Goal: Obtain resource: Download file/media

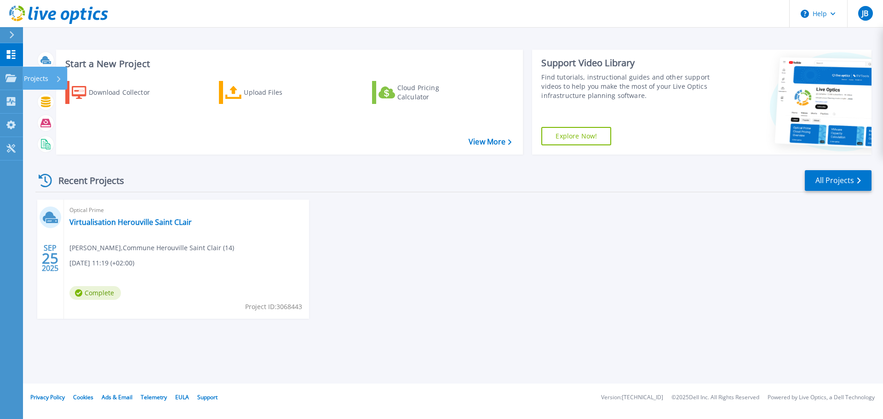
click at [10, 52] on icon at bounding box center [11, 54] width 9 height 9
click at [139, 220] on link "Virtualisation Herouville Saint CLair" at bounding box center [130, 222] width 122 height 9
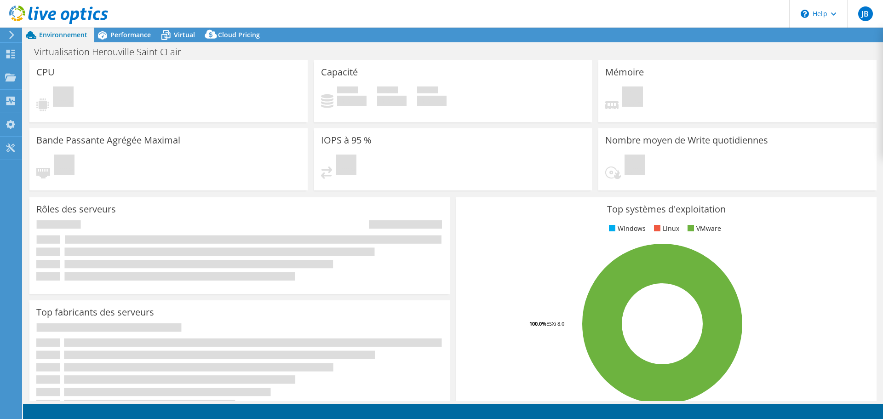
select select "USD"
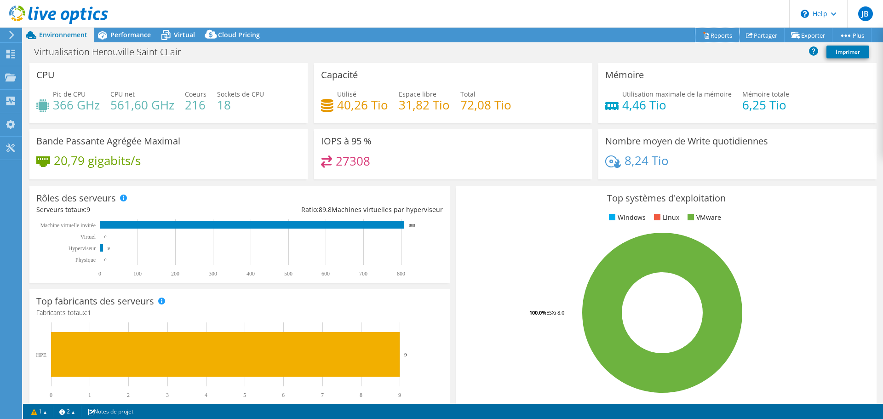
click at [715, 36] on link "Reports" at bounding box center [718, 35] width 44 height 14
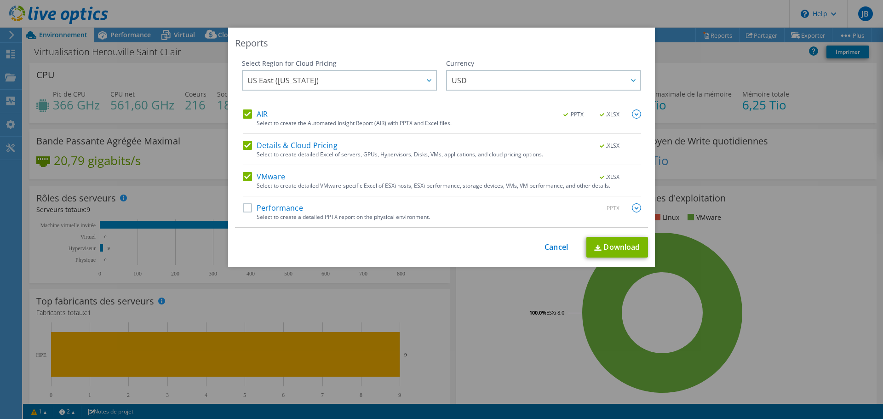
click at [289, 207] on label "Performance" at bounding box center [273, 207] width 60 height 9
click at [0, 0] on input "Performance" at bounding box center [0, 0] width 0 height 0
click at [632, 209] on img at bounding box center [636, 207] width 9 height 9
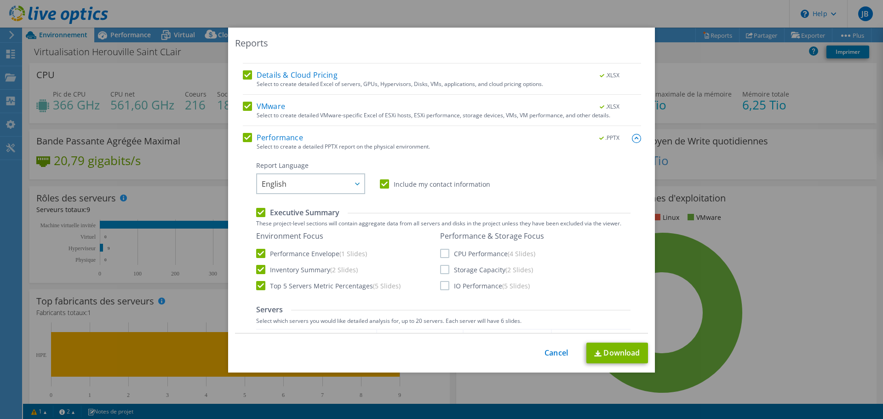
scroll to position [138, 0]
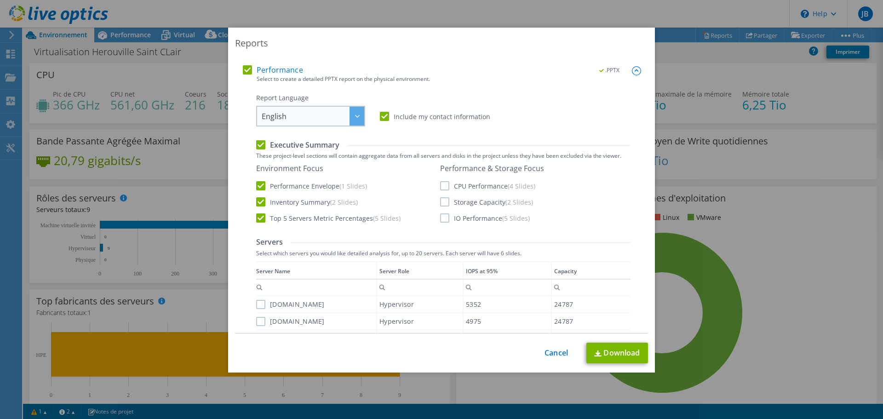
click at [345, 124] on span "English" at bounding box center [313, 116] width 103 height 19
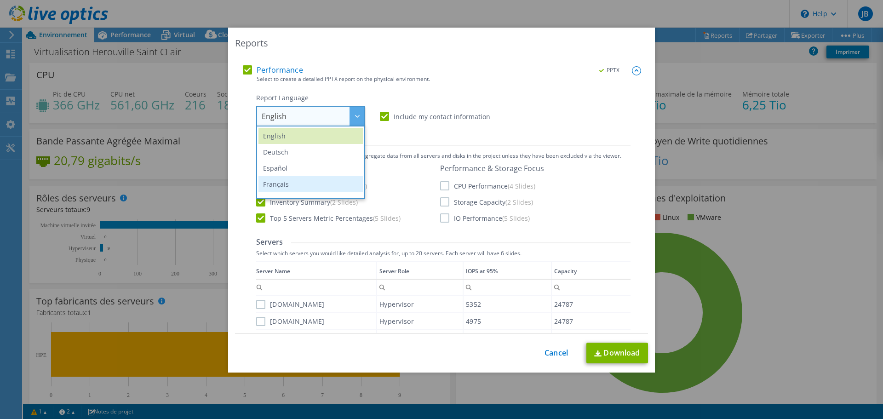
click at [325, 180] on li "Français" at bounding box center [311, 184] width 104 height 16
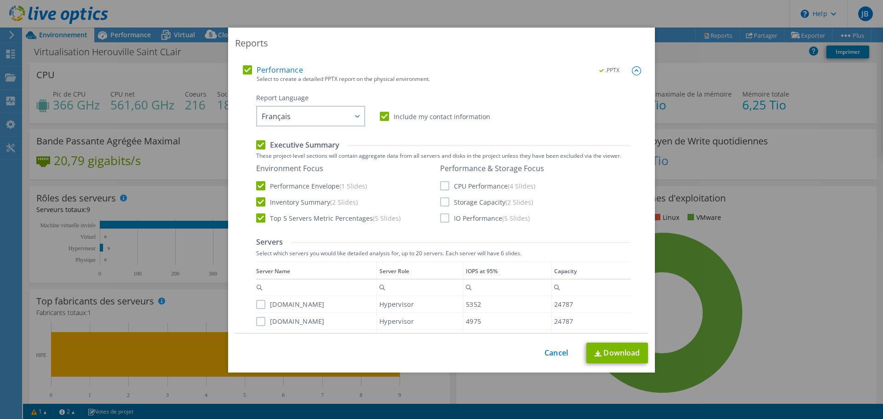
click at [524, 126] on div "Report Language English Deutsch Español Français Italiano Polski Português Русс…" at bounding box center [443, 109] width 374 height 33
click at [441, 188] on label "CPU Performance (4 Slides)" at bounding box center [487, 185] width 95 height 9
click at [0, 0] on input "CPU Performance (4 Slides)" at bounding box center [0, 0] width 0 height 0
click at [440, 201] on label "Storage Capacity (2 Slides)" at bounding box center [486, 201] width 93 height 9
click at [0, 0] on input "Storage Capacity (2 Slides)" at bounding box center [0, 0] width 0 height 0
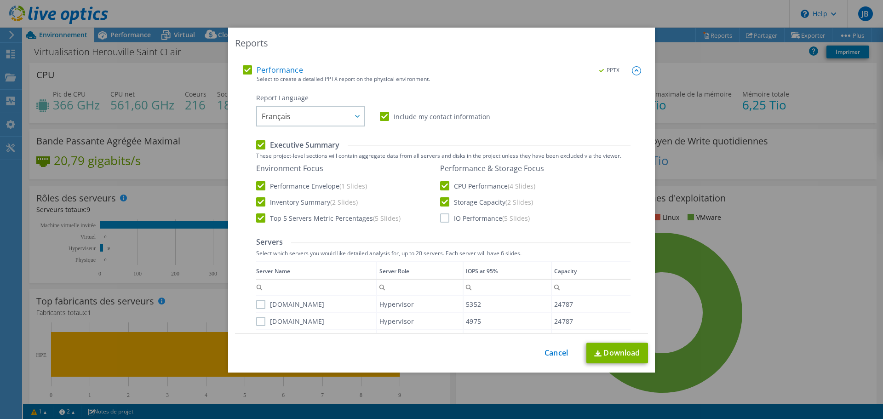
click at [440, 217] on label "IO Performance (5 Slides)" at bounding box center [485, 217] width 90 height 9
click at [0, 0] on input "IO Performance (5 Slides)" at bounding box center [0, 0] width 0 height 0
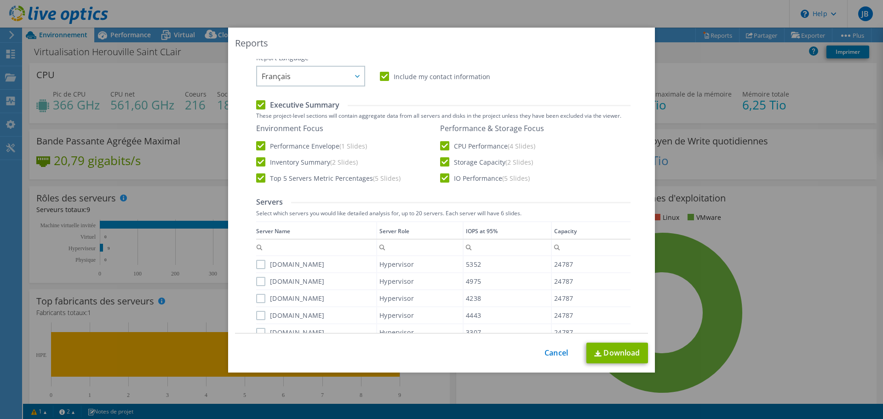
scroll to position [230, 0]
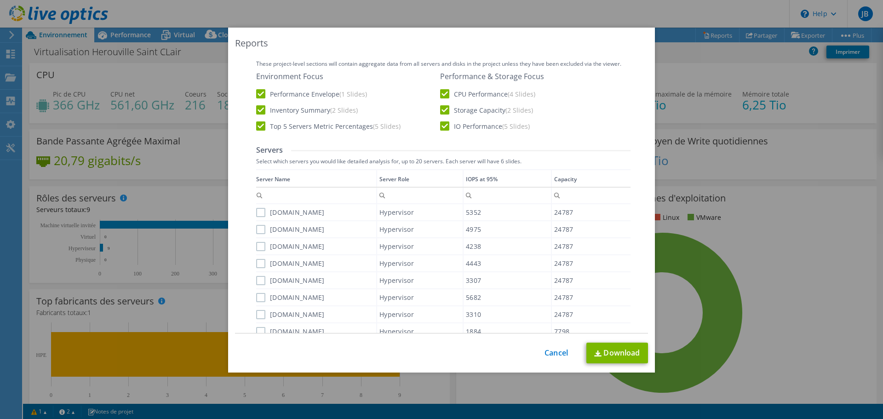
click at [256, 211] on label "[DOMAIN_NAME]" at bounding box center [290, 212] width 69 height 9
click at [0, 0] on input "[DOMAIN_NAME]" at bounding box center [0, 0] width 0 height 0
click at [256, 228] on label "[DOMAIN_NAME]" at bounding box center [290, 229] width 69 height 9
click at [0, 0] on input "[DOMAIN_NAME]" at bounding box center [0, 0] width 0 height 0
click at [256, 244] on label "[DOMAIN_NAME]" at bounding box center [290, 246] width 69 height 9
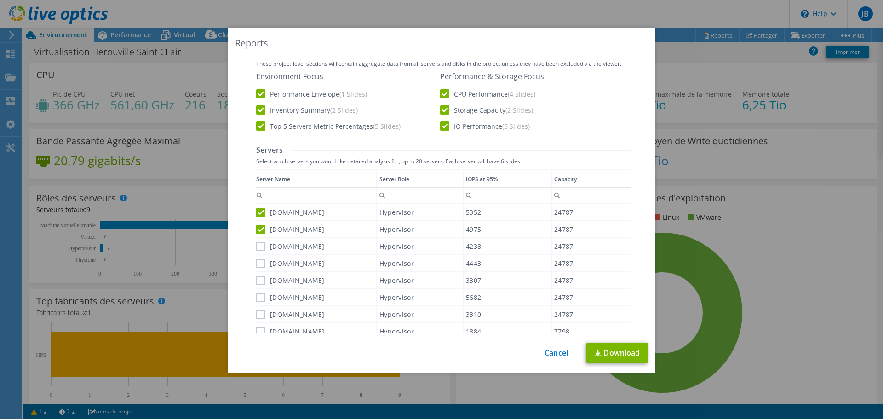
click at [0, 0] on input "[DOMAIN_NAME]" at bounding box center [0, 0] width 0 height 0
click at [258, 262] on label "[DOMAIN_NAME]" at bounding box center [290, 263] width 69 height 9
click at [0, 0] on input "[DOMAIN_NAME]" at bounding box center [0, 0] width 0 height 0
click at [258, 277] on label "[DOMAIN_NAME]" at bounding box center [290, 280] width 69 height 9
click at [0, 0] on input "[DOMAIN_NAME]" at bounding box center [0, 0] width 0 height 0
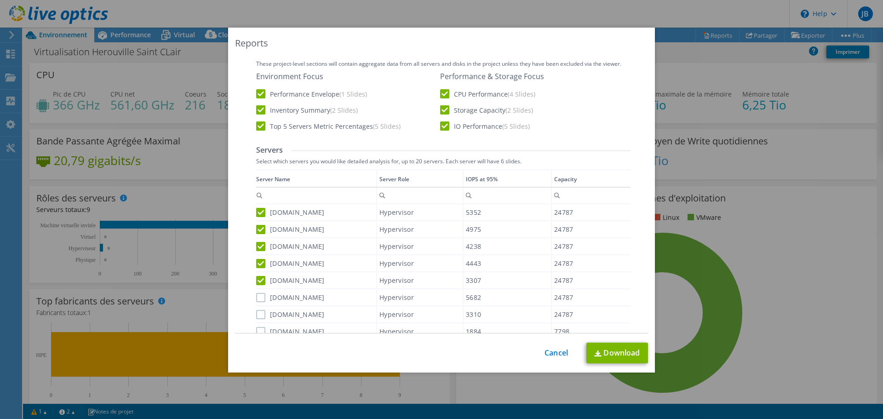
drag, startPoint x: 256, startPoint y: 295, endPoint x: 256, endPoint y: 305, distance: 9.7
click at [256, 295] on label "[DOMAIN_NAME]" at bounding box center [290, 297] width 69 height 9
click at [0, 0] on input "[DOMAIN_NAME]" at bounding box center [0, 0] width 0 height 0
click at [256, 320] on div "Data grid" at bounding box center [256, 257] width 1 height 177
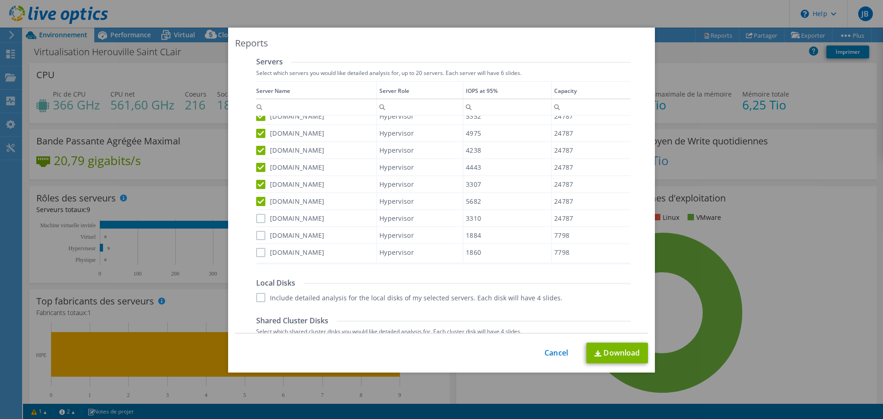
scroll to position [322, 0]
click at [258, 215] on label "[DOMAIN_NAME]" at bounding box center [290, 214] width 69 height 9
click at [0, 0] on input "[DOMAIN_NAME]" at bounding box center [0, 0] width 0 height 0
click at [257, 231] on label "[DOMAIN_NAME]" at bounding box center [290, 231] width 69 height 9
click at [0, 0] on input "[DOMAIN_NAME]" at bounding box center [0, 0] width 0 height 0
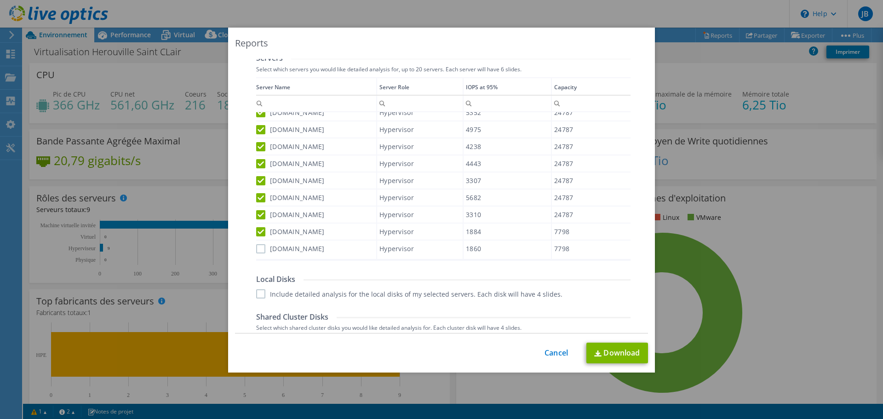
click at [256, 248] on label "[DOMAIN_NAME]" at bounding box center [290, 248] width 69 height 9
click at [0, 0] on input "[DOMAIN_NAME]" at bounding box center [0, 0] width 0 height 0
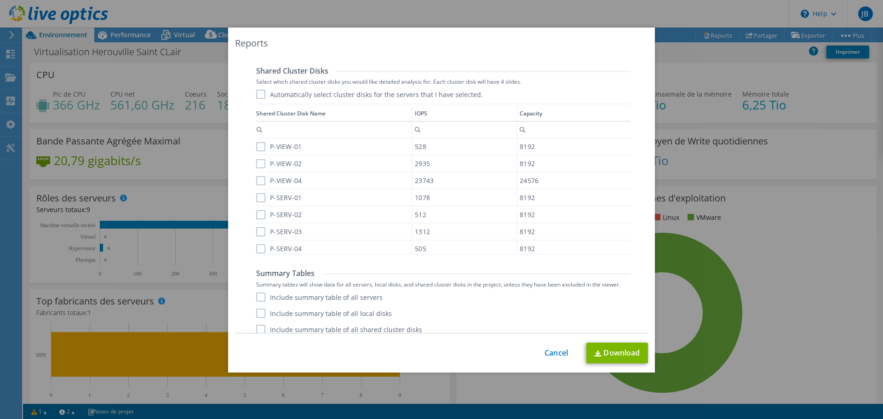
scroll to position [576, 0]
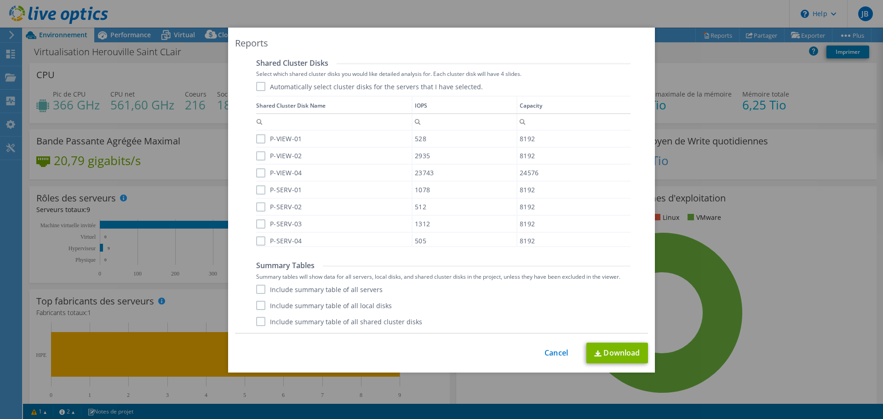
click at [257, 290] on label "Include summary table of all servers" at bounding box center [319, 289] width 127 height 9
click at [0, 0] on input "Include summary table of all servers" at bounding box center [0, 0] width 0 height 0
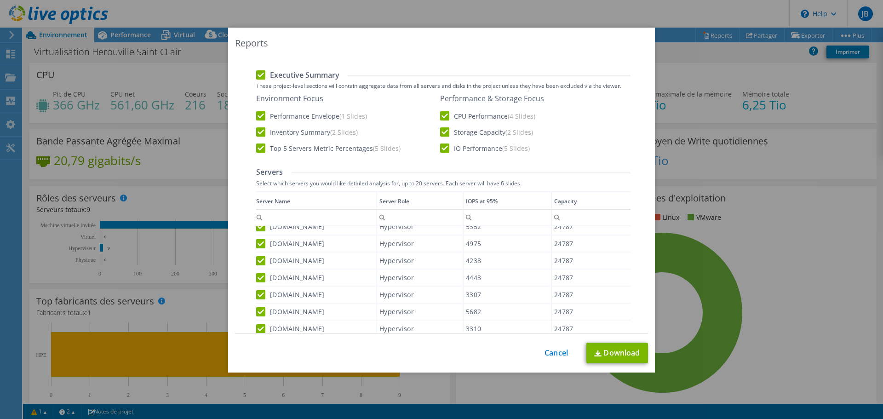
scroll to position [0, 0]
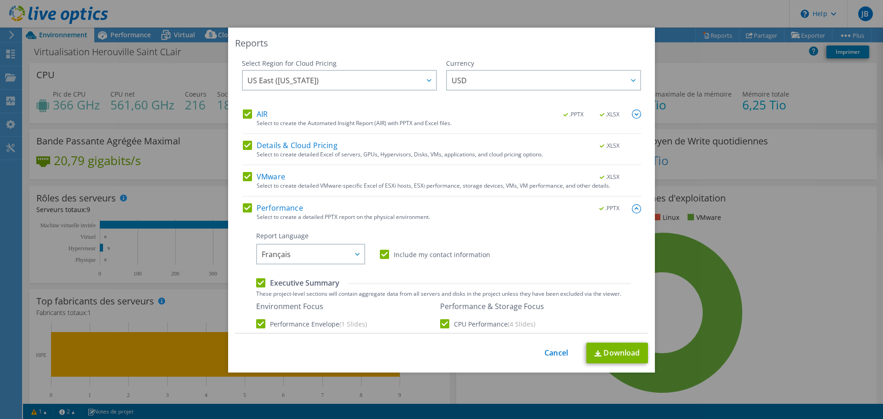
click at [632, 208] on img at bounding box center [636, 208] width 9 height 9
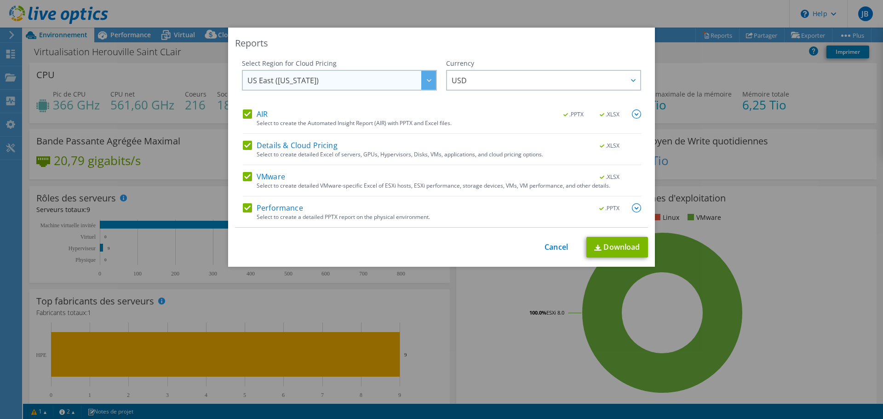
click at [416, 79] on span "US East ([US_STATE])" at bounding box center [341, 80] width 189 height 19
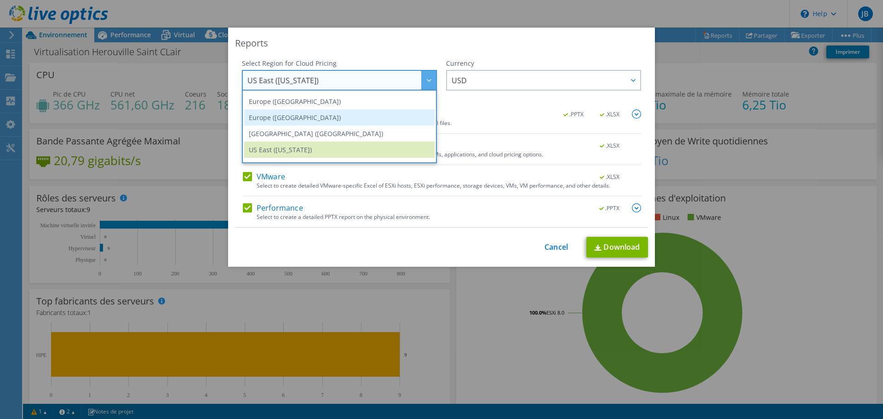
scroll to position [113, 0]
click at [339, 118] on li "Europe ([GEOGRAPHIC_DATA])" at bounding box center [339, 116] width 190 height 16
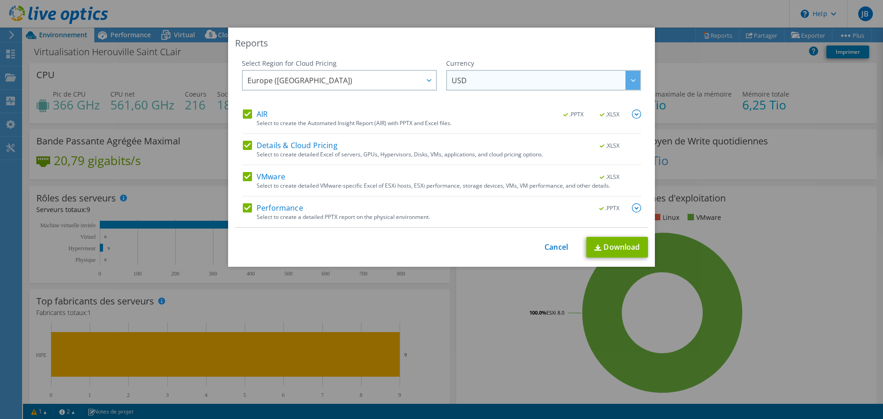
click at [562, 81] on span "USD" at bounding box center [546, 80] width 189 height 19
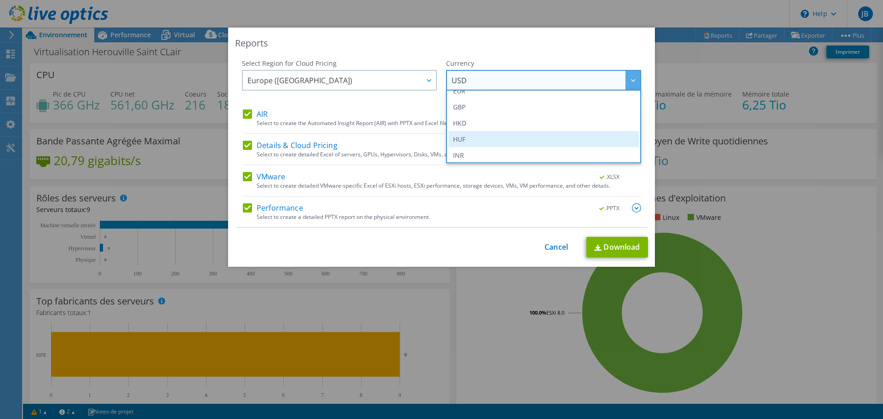
scroll to position [92, 0]
click at [474, 141] on li "EUR" at bounding box center [544, 137] width 190 height 16
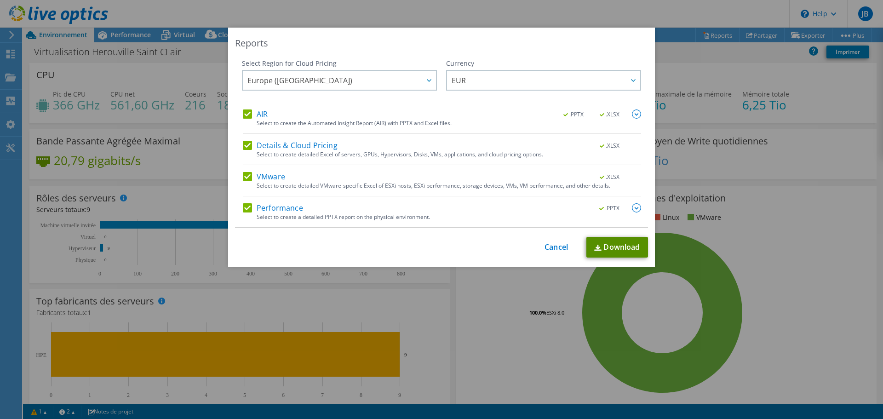
click at [616, 246] on link "Download" at bounding box center [618, 247] width 62 height 21
drag, startPoint x: 553, startPoint y: 251, endPoint x: 576, endPoint y: 253, distance: 23.0
click at [553, 251] on link "Cancel" at bounding box center [556, 247] width 23 height 9
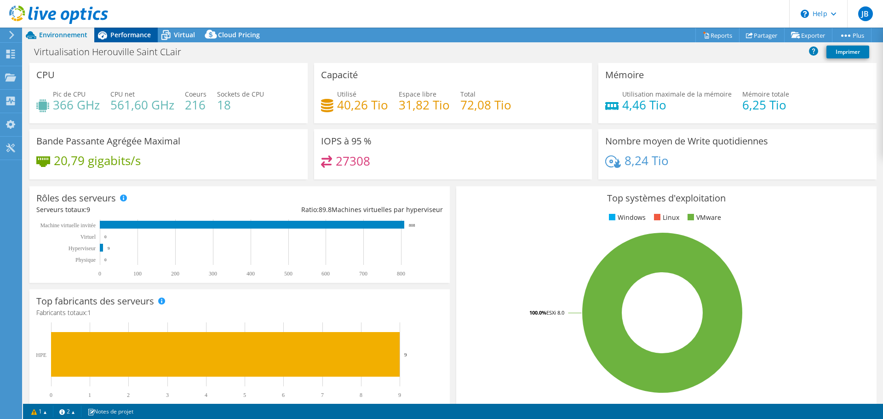
click at [132, 34] on span "Performance" at bounding box center [130, 34] width 40 height 9
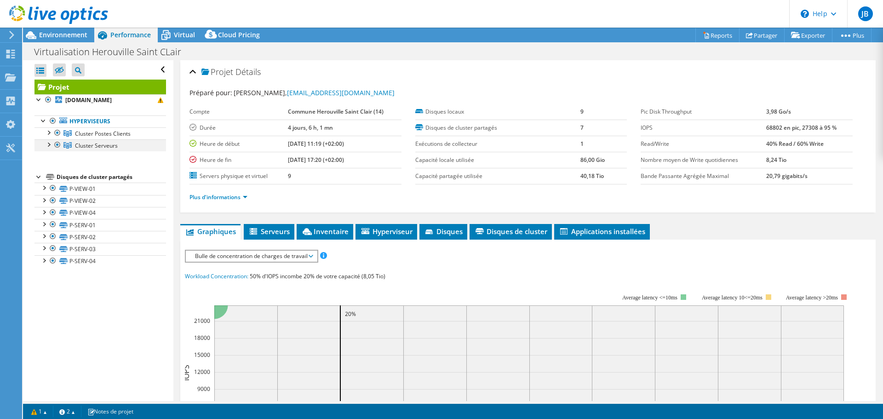
click at [57, 144] on div at bounding box center [57, 144] width 9 height 11
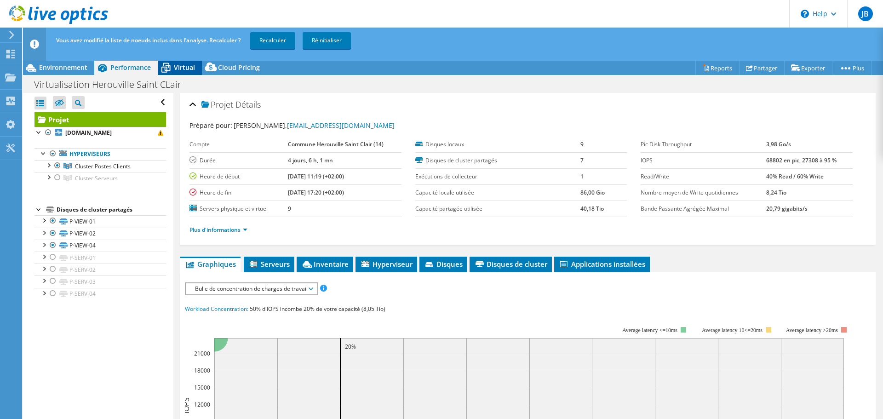
click at [173, 69] on icon at bounding box center [166, 68] width 16 height 16
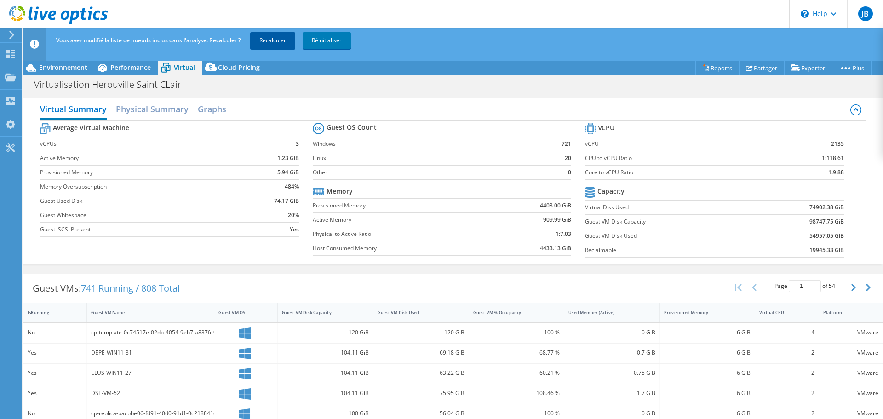
click at [268, 43] on link "Recalculer" at bounding box center [272, 40] width 45 height 17
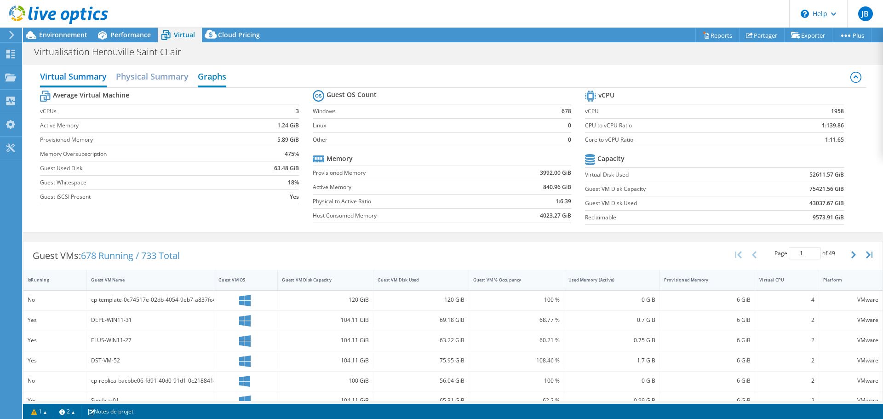
click at [204, 77] on h2 "Graphs" at bounding box center [212, 77] width 29 height 20
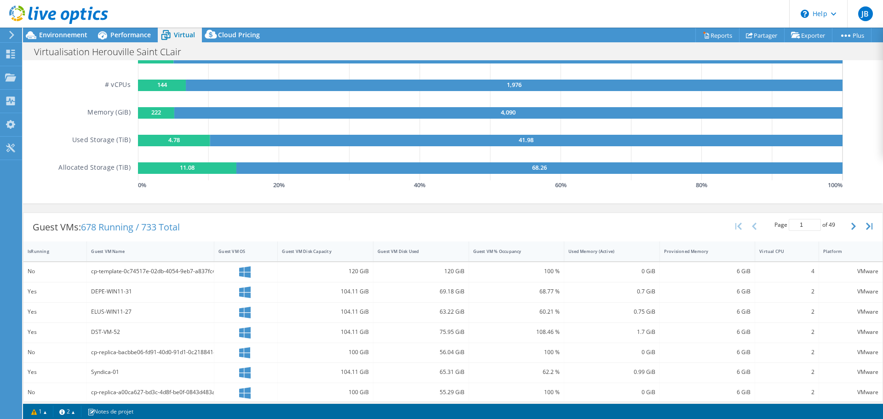
scroll to position [0, 0]
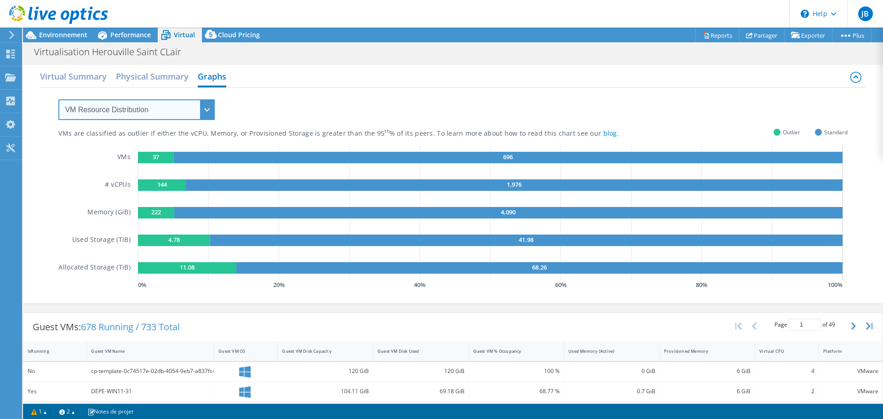
click at [167, 111] on select "VM Resource Distribution Provisioning Contrast Over Provisioning" at bounding box center [136, 109] width 156 height 21
click at [156, 114] on select "VM Resource Distribution Provisioning Contrast Over Provisioning" at bounding box center [136, 109] width 156 height 21
select select "Over Provisioning"
click at [58, 99] on select "VM Resource Distribution Provisioning Contrast Over Provisioning" at bounding box center [136, 109] width 156 height 21
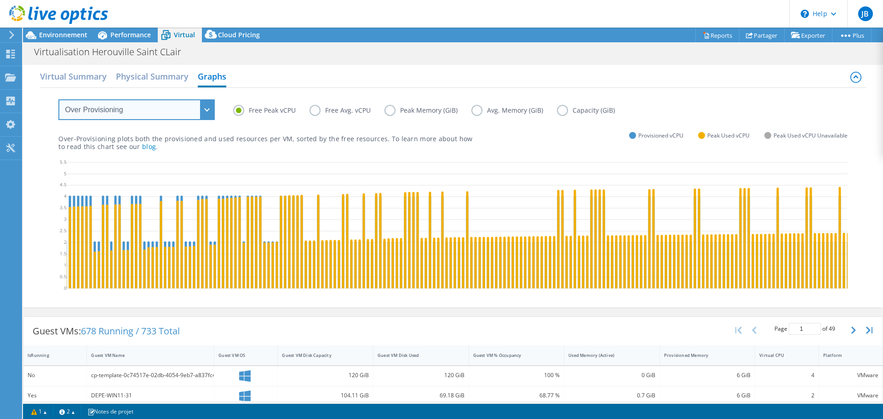
scroll to position [0, 763]
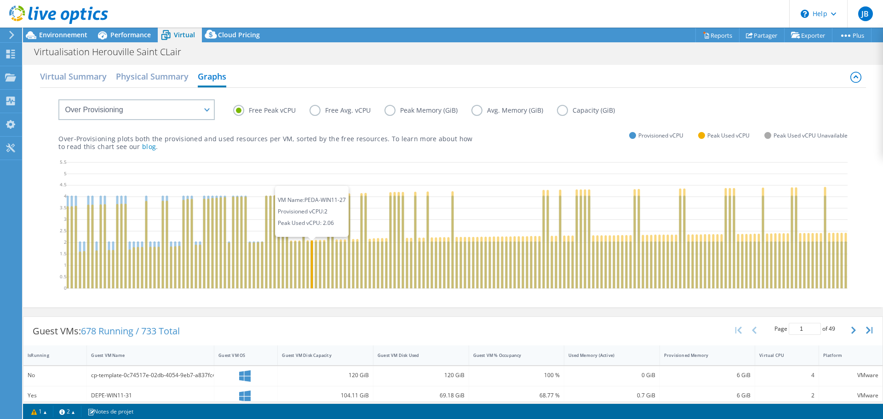
click at [312, 261] on icon at bounding box center [312, 264] width 2 height 48
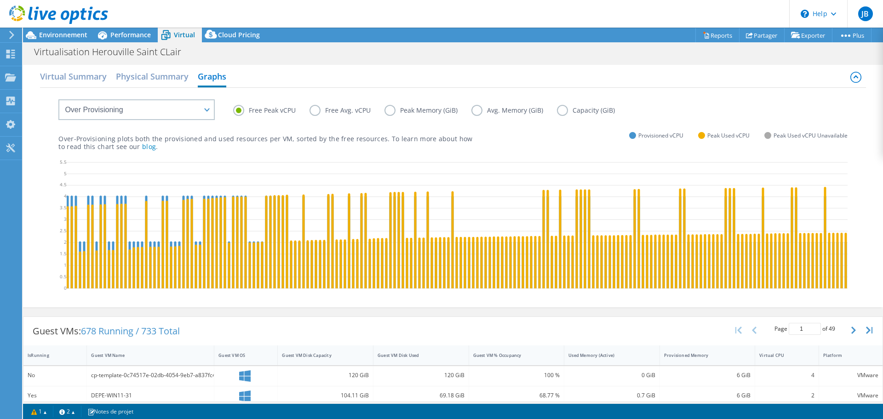
click at [315, 114] on label "Free Avg. vCPU" at bounding box center [347, 110] width 75 height 11
click at [0, 0] on input "Free Avg. vCPU" at bounding box center [0, 0] width 0 height 0
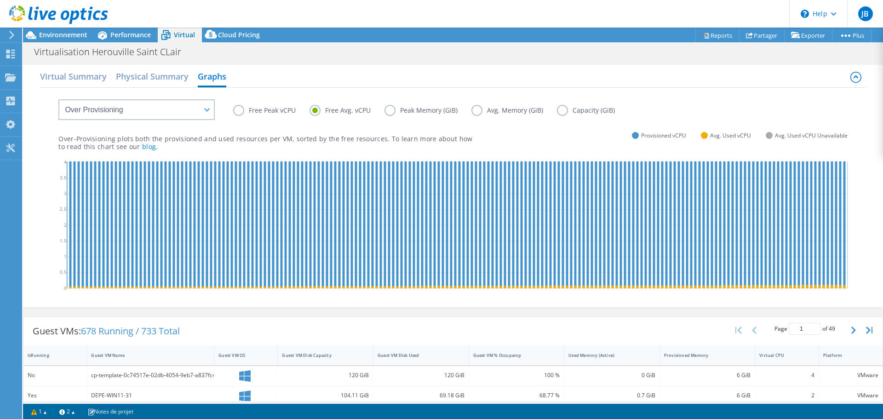
scroll to position [0, 0]
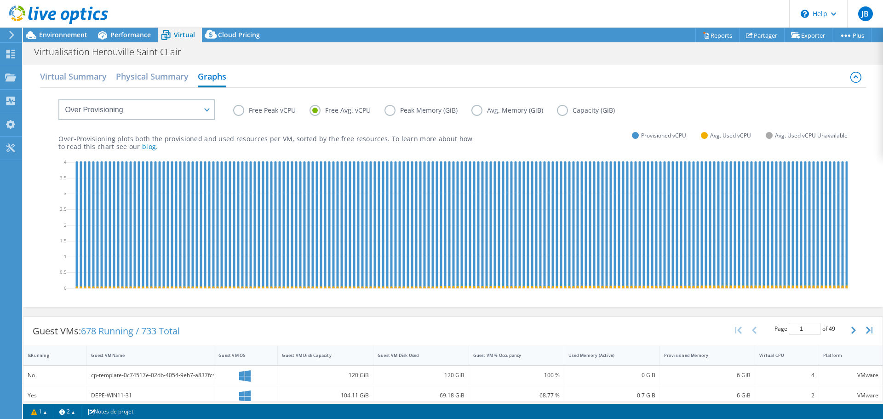
drag, startPoint x: 226, startPoint y: 303, endPoint x: 342, endPoint y: 304, distance: 115.9
click at [342, 304] on div "Free Peak vCPU Free Avg. vCPU Peak Memory (GiB) Avg. Memory (GiB) Capacity (GiB…" at bounding box center [453, 196] width 826 height 217
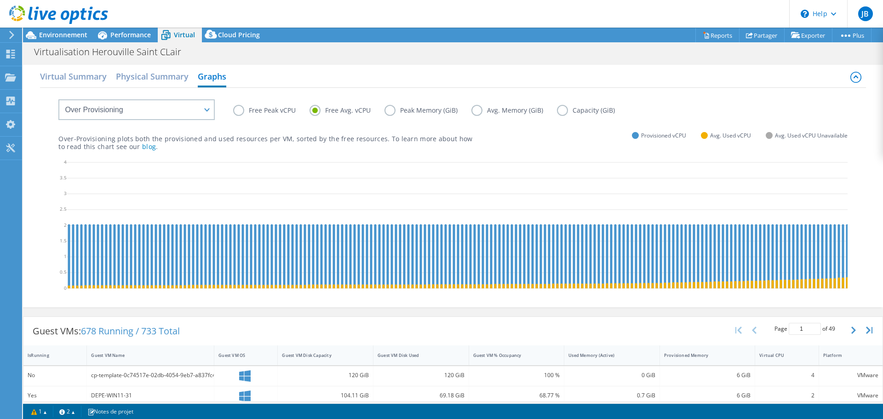
scroll to position [0, 2275]
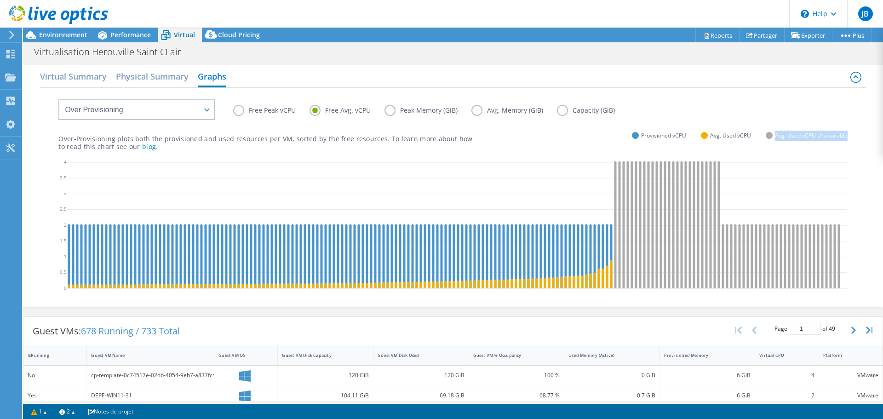
drag, startPoint x: 847, startPoint y: 138, endPoint x: 746, endPoint y: 149, distance: 101.8
click at [761, 135] on div "Free Peak vCPU Free Avg. vCPU Peak Memory (GiB) Avg. Memory (GiB) Capacity (GiB…" at bounding box center [453, 196] width 826 height 217
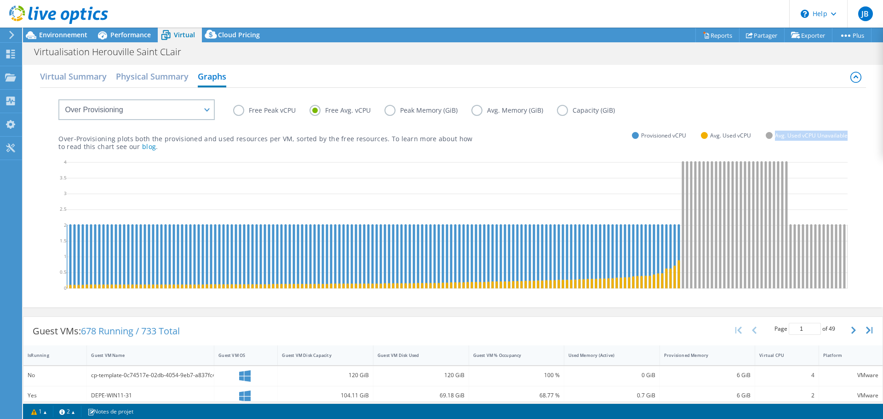
scroll to position [0, 2116]
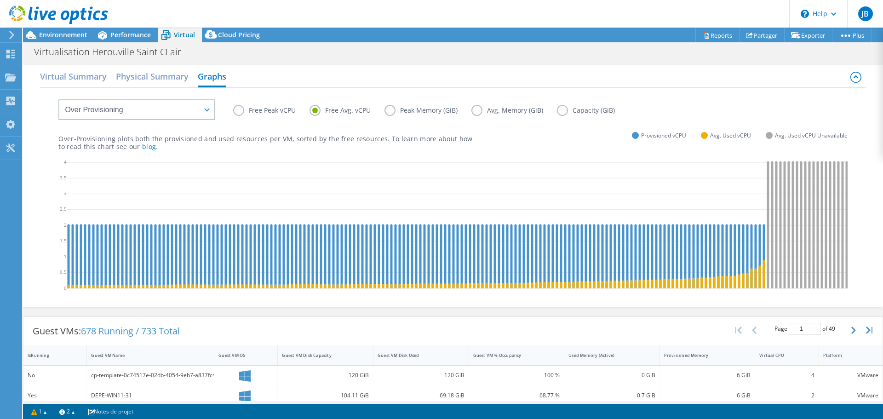
click at [265, 108] on label "Free Peak vCPU" at bounding box center [271, 110] width 76 height 11
click at [0, 0] on input "Free Peak vCPU" at bounding box center [0, 0] width 0 height 0
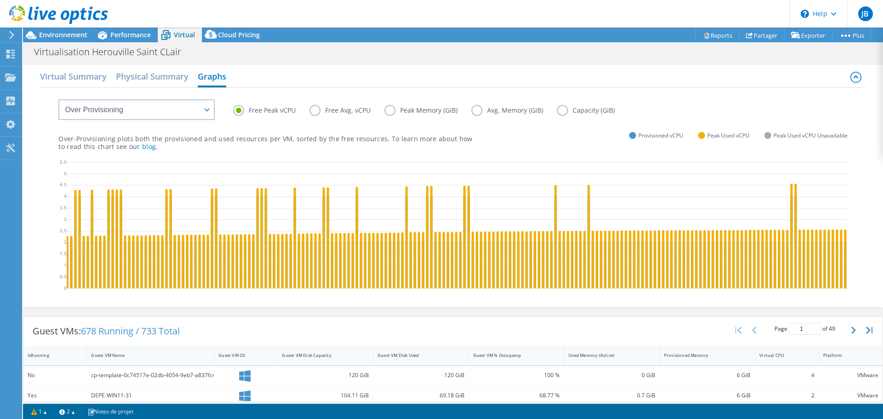
scroll to position [184, 0]
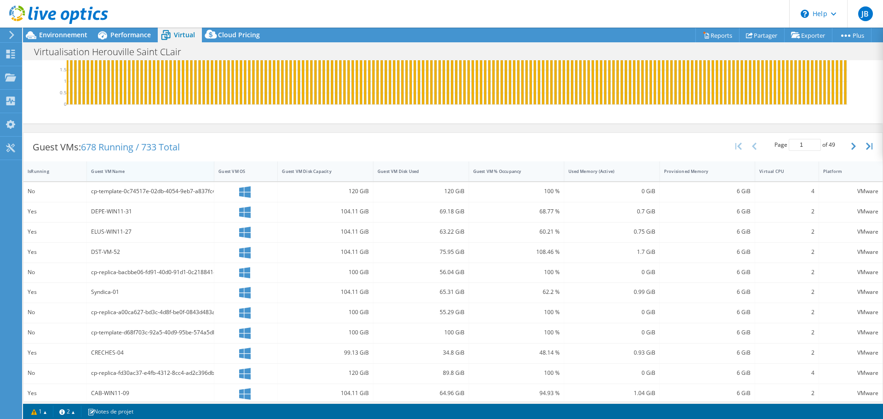
click at [188, 174] on div "Guest VM Name" at bounding box center [145, 171] width 108 height 6
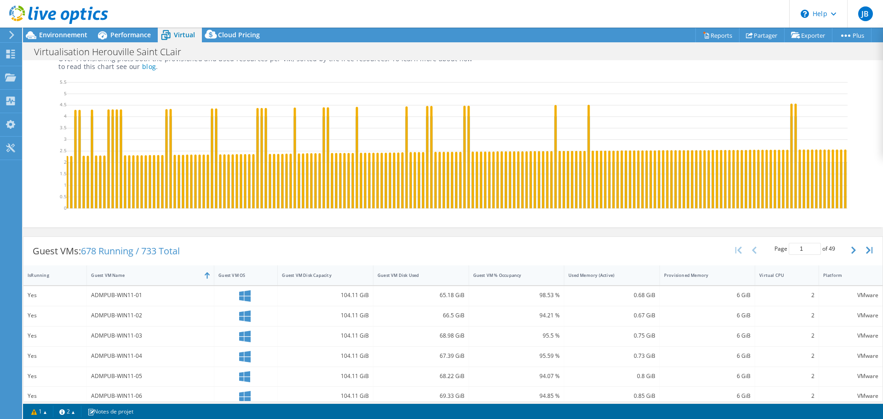
scroll to position [4, 0]
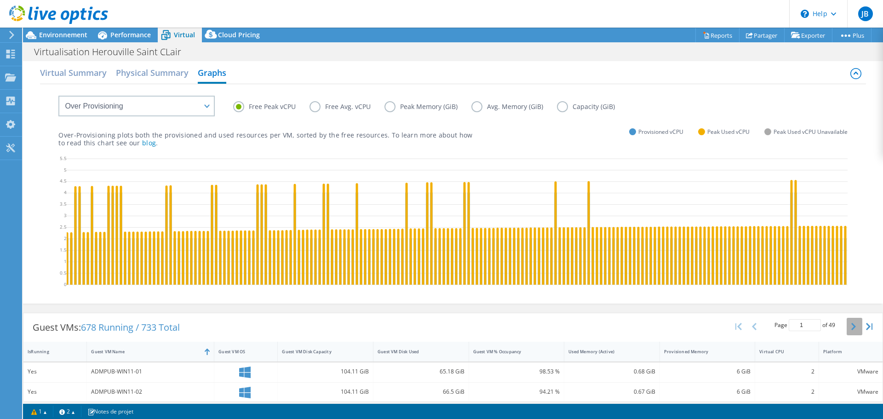
click at [847, 335] on button "button" at bounding box center [855, 326] width 16 height 17
click at [851, 330] on icon "button" at bounding box center [853, 326] width 5 height 7
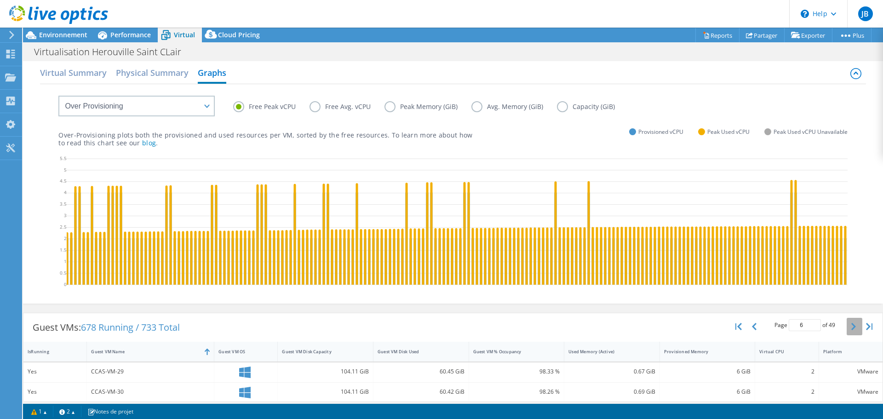
click at [851, 330] on icon "button" at bounding box center [853, 326] width 5 height 7
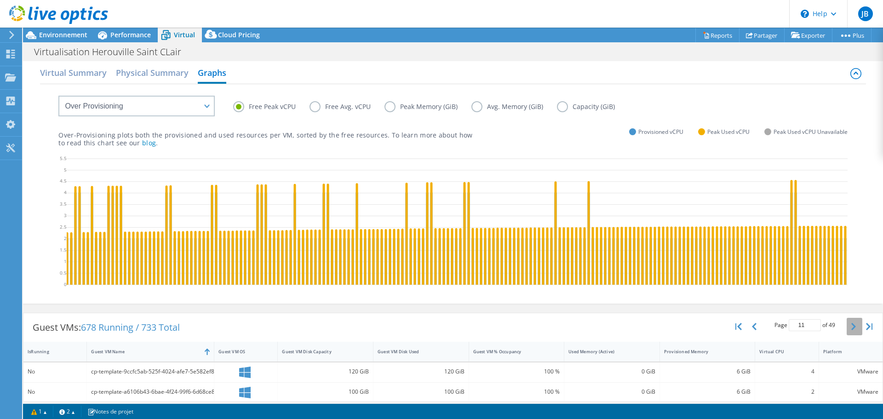
click at [851, 330] on icon "button" at bounding box center [853, 326] width 5 height 7
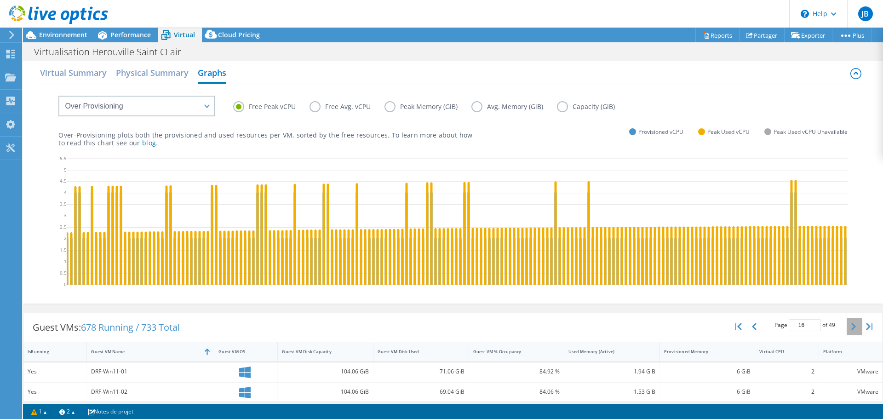
click at [851, 330] on icon "button" at bounding box center [853, 326] width 5 height 7
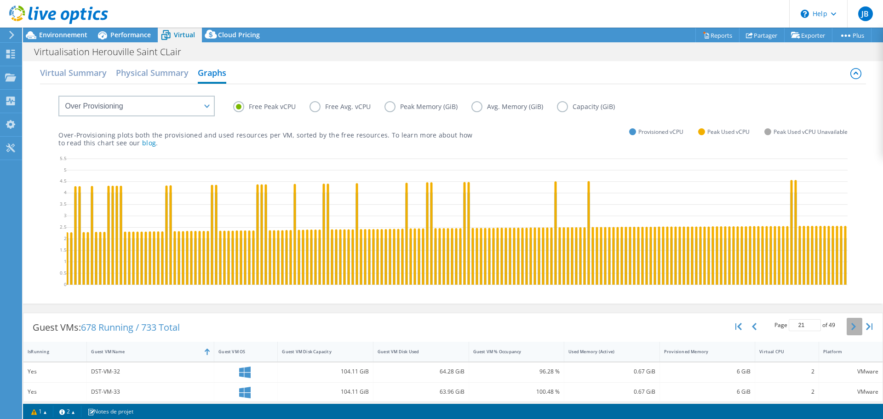
click at [851, 330] on icon "button" at bounding box center [853, 326] width 5 height 7
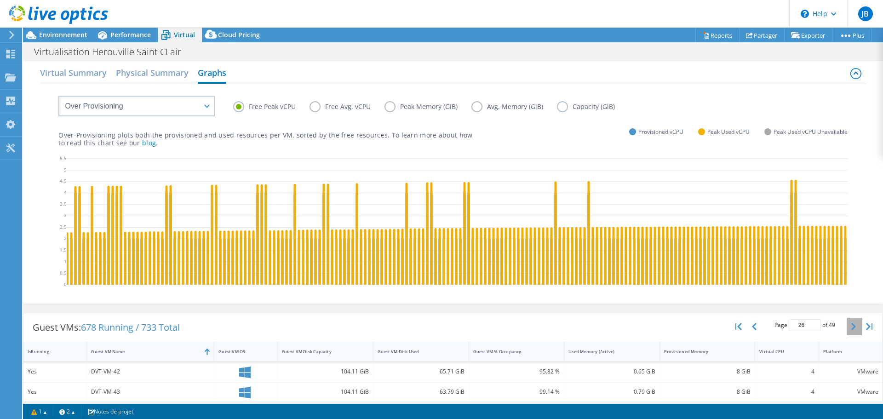
click at [851, 330] on icon "button" at bounding box center [853, 326] width 5 height 7
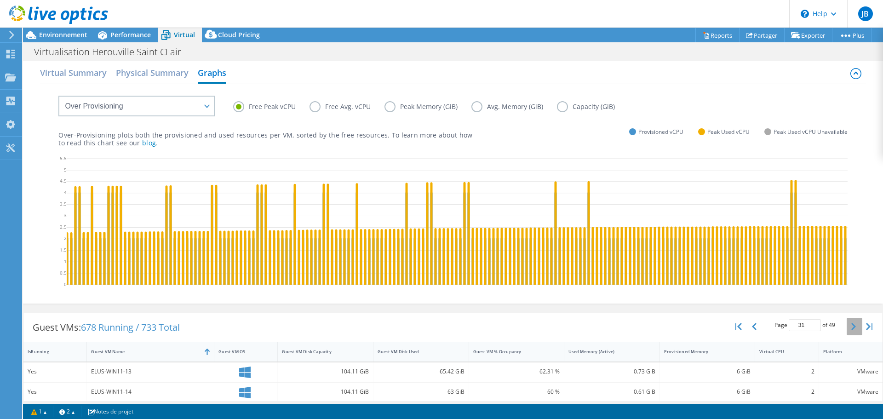
click at [851, 330] on icon "button" at bounding box center [853, 326] width 5 height 7
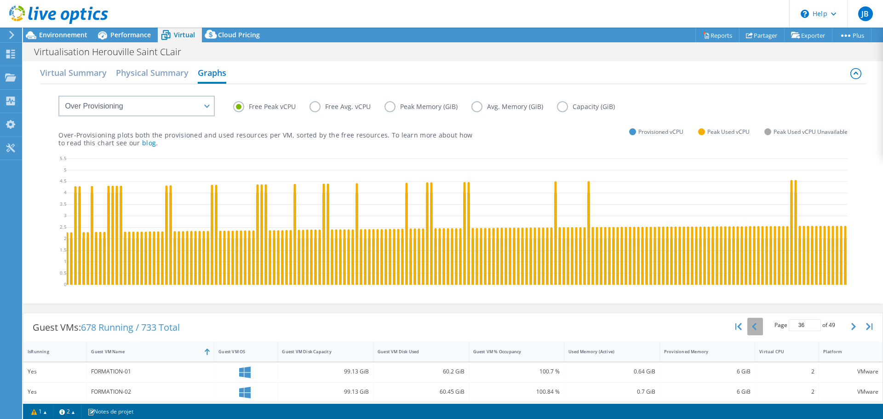
click at [750, 335] on button "button" at bounding box center [756, 326] width 16 height 17
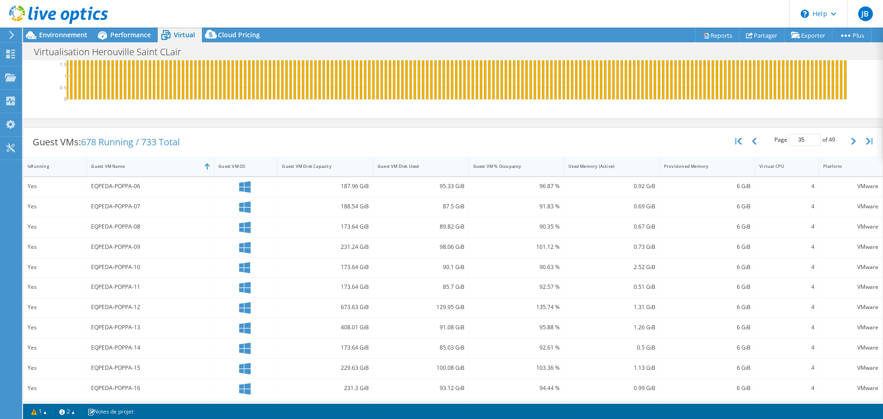
scroll to position [142, 0]
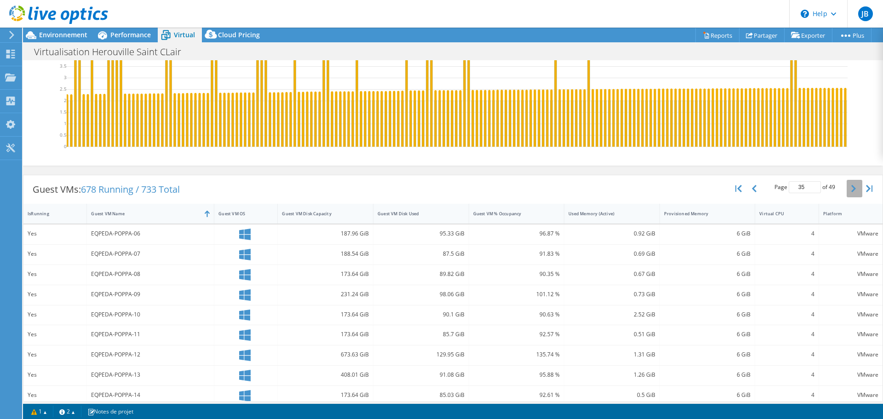
click at [847, 196] on button "button" at bounding box center [855, 188] width 16 height 17
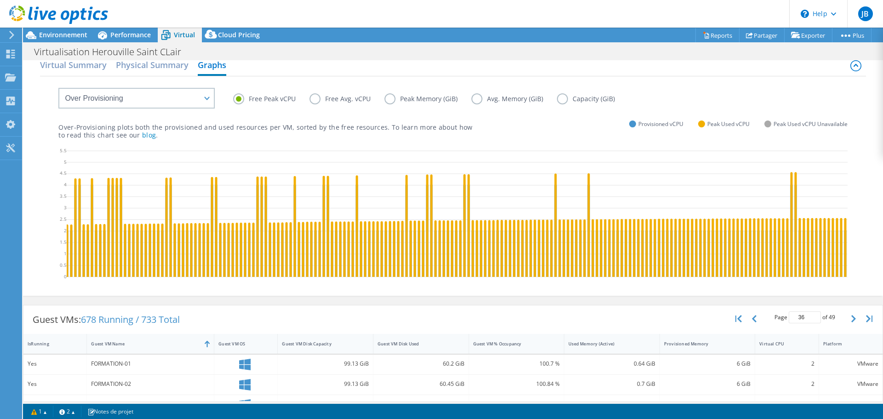
scroll to position [4, 0]
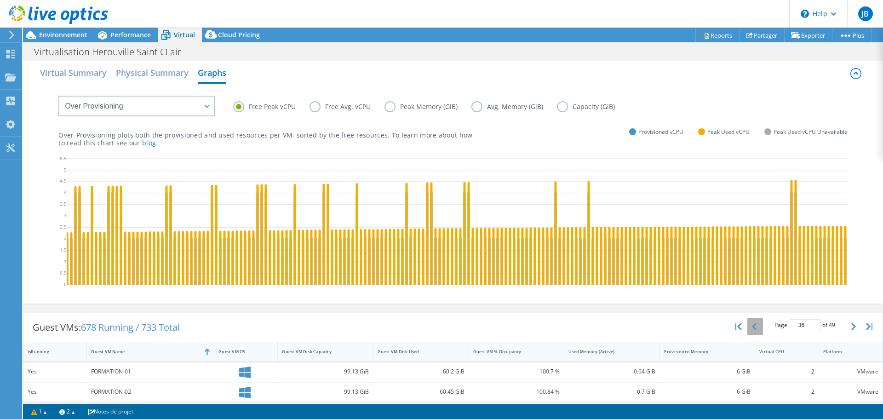
click at [750, 335] on button "button" at bounding box center [756, 326] width 16 height 17
click at [851, 330] on icon "button" at bounding box center [853, 326] width 5 height 7
type input "34"
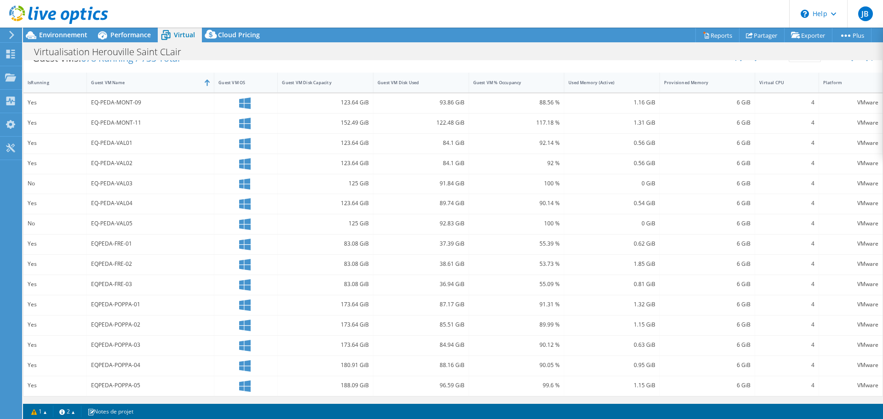
scroll to position [234, 0]
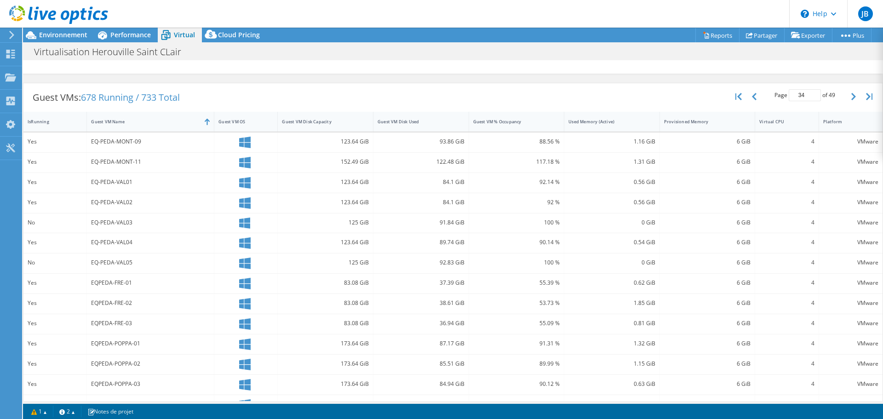
click at [119, 187] on div "EQ-PEDA-VAL01" at bounding box center [150, 182] width 119 height 10
drag, startPoint x: 73, startPoint y: 186, endPoint x: 495, endPoint y: 190, distance: 421.8
click at [495, 190] on div "Yes EQ-PEDA-VAL01 123.64 GiB 84.1 GiB 92.14 % 0.56 GiB 6 GiB 4 VMware" at bounding box center [452, 183] width 859 height 20
click at [505, 187] on div "92.14 %" at bounding box center [516, 182] width 87 height 10
click at [729, 187] on div "6 GiB" at bounding box center [707, 182] width 87 height 10
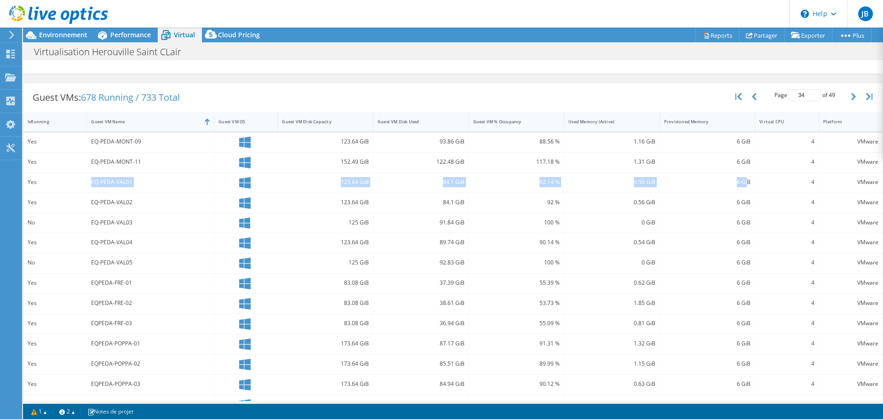
drag, startPoint x: 743, startPoint y: 187, endPoint x: 35, endPoint y: 193, distance: 707.5
click at [63, 192] on div "Yes EQ-PEDA-VAL01 123.64 GiB 84.1 GiB 92.14 % 0.56 GiB 6 GiB 4 VMware" at bounding box center [452, 183] width 859 height 20
drag, startPoint x: 21, startPoint y: 189, endPoint x: 26, endPoint y: 189, distance: 5.1
click at [29, 187] on div "Yes" at bounding box center [55, 182] width 55 height 10
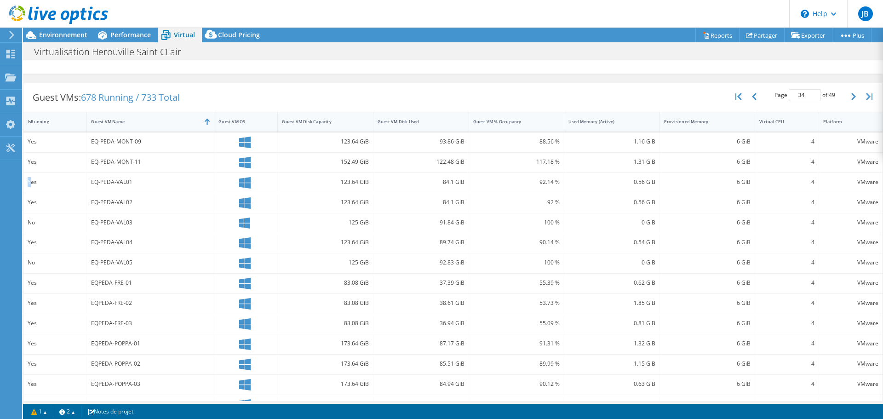
click at [29, 187] on div "Yes" at bounding box center [55, 182] width 55 height 10
click at [30, 187] on div "Yes" at bounding box center [55, 182] width 55 height 10
click at [111, 186] on div "EQ-PEDA-VAL01" at bounding box center [150, 182] width 119 height 10
drag, startPoint x: 249, startPoint y: 182, endPoint x: 537, endPoint y: 188, distance: 288.0
click at [537, 188] on div "Yes EQ-PEDA-VAL01 123.64 GiB 84.1 GiB 92.14 % 0.56 GiB 6 GiB 4 VMware" at bounding box center [452, 183] width 859 height 20
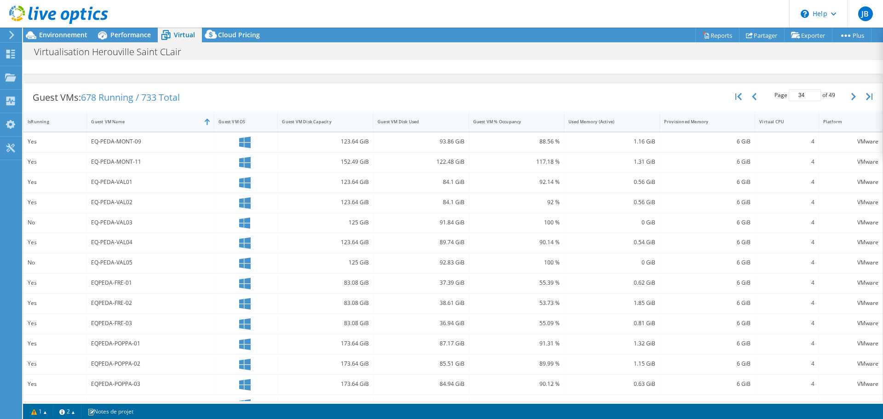
click at [865, 193] on div "VMware" at bounding box center [850, 183] width 63 height 20
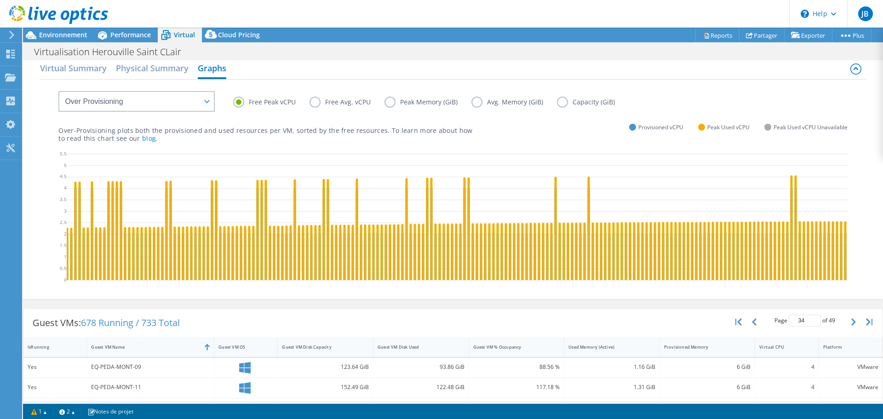
scroll to position [0, 0]
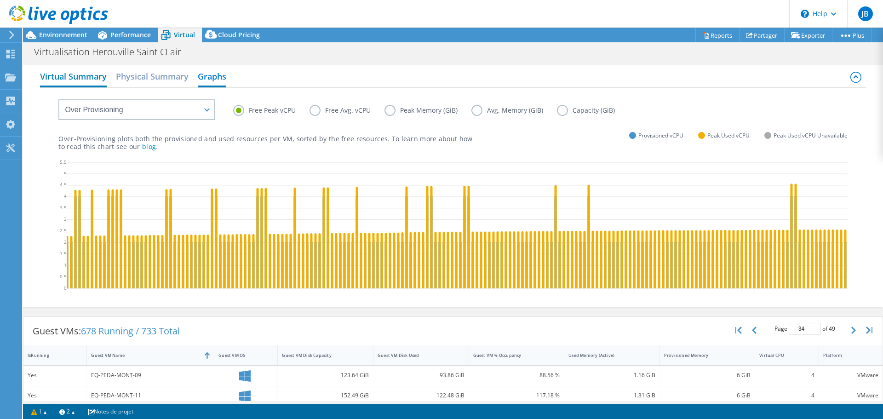
click at [86, 79] on h2 "Virtual Summary" at bounding box center [73, 77] width 67 height 20
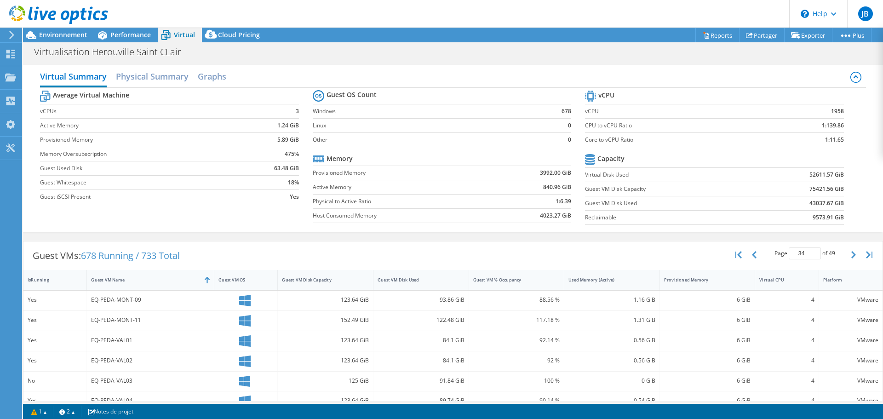
click at [124, 322] on div "EQ-PEDA-MONT-11" at bounding box center [150, 320] width 119 height 10
click at [125, 322] on div "EQ-PEDA-MONT-11" at bounding box center [150, 320] width 119 height 10
